Goal: Find specific page/section: Find specific page/section

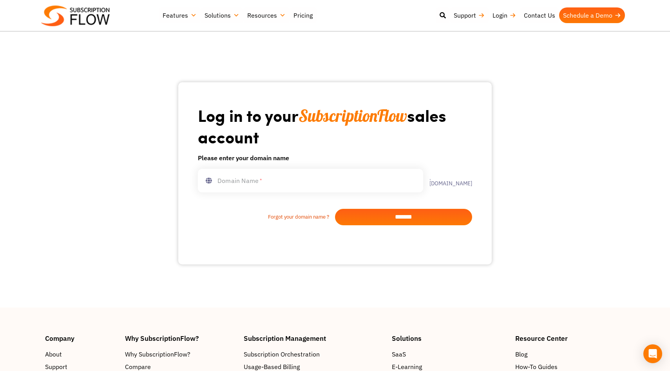
click at [309, 196] on div "Forgot your domain name ? *******" at bounding box center [335, 208] width 274 height 33
click at [307, 183] on input "text" at bounding box center [310, 181] width 225 height 24
type input "********"
click at [410, 211] on input "*******" at bounding box center [403, 217] width 137 height 16
